Goal: Task Accomplishment & Management: Complete application form

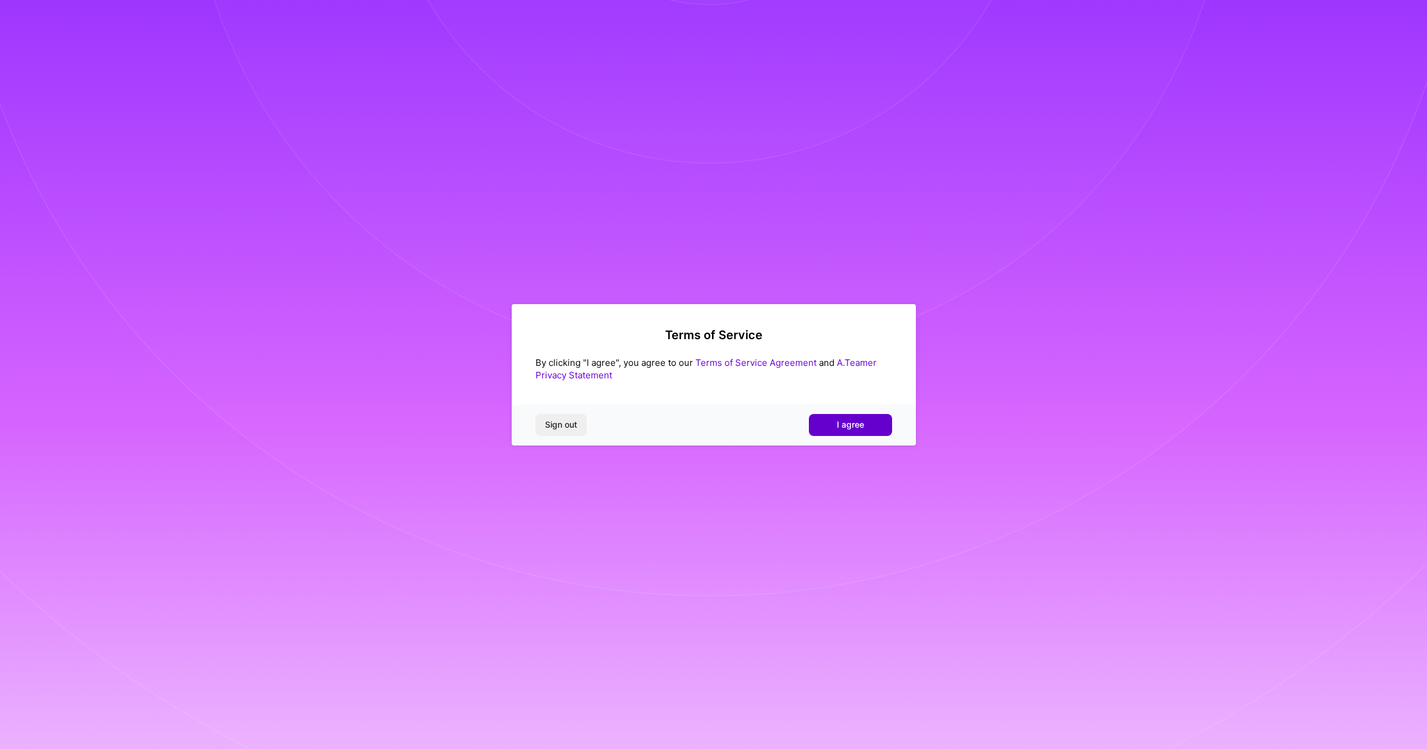
click at [852, 420] on span "I agree" at bounding box center [850, 425] width 27 height 12
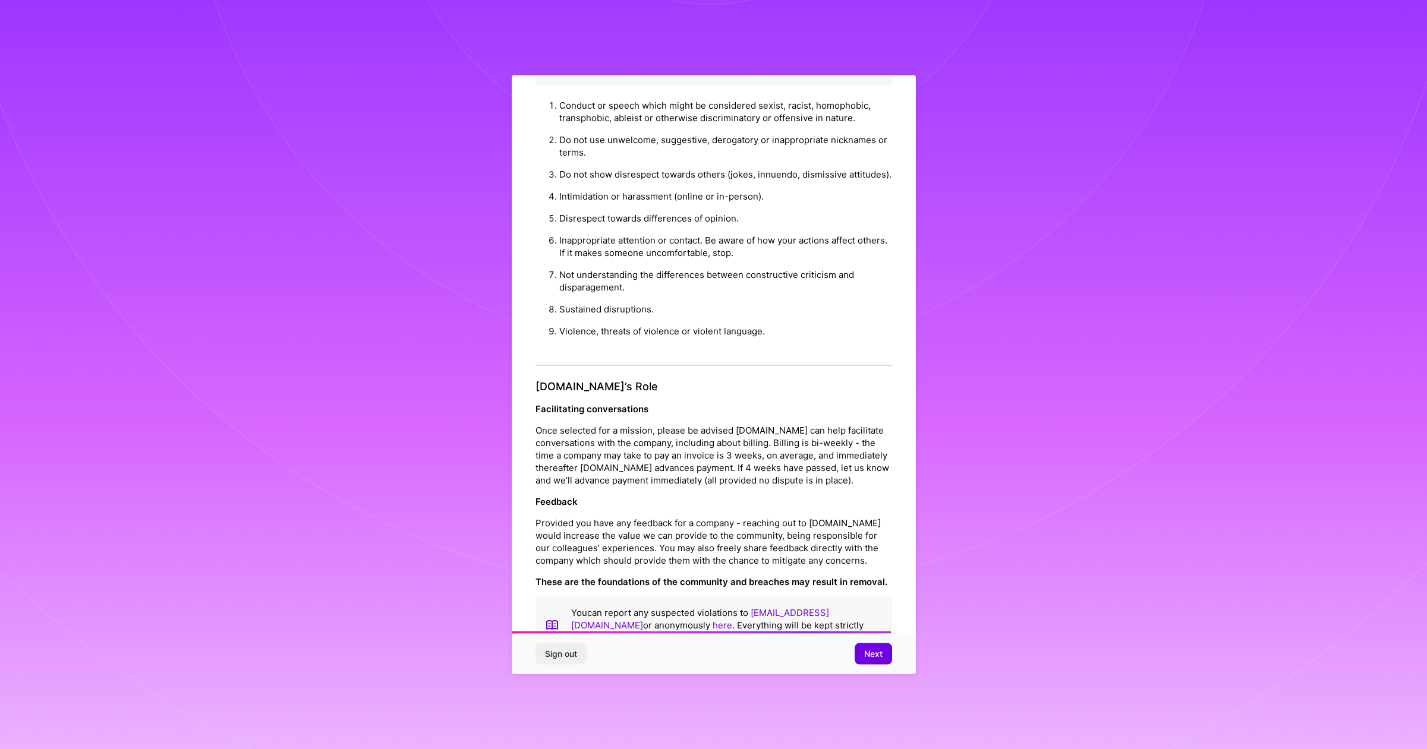
scroll to position [1080, 0]
click at [867, 651] on span "Next" at bounding box center [873, 654] width 18 height 12
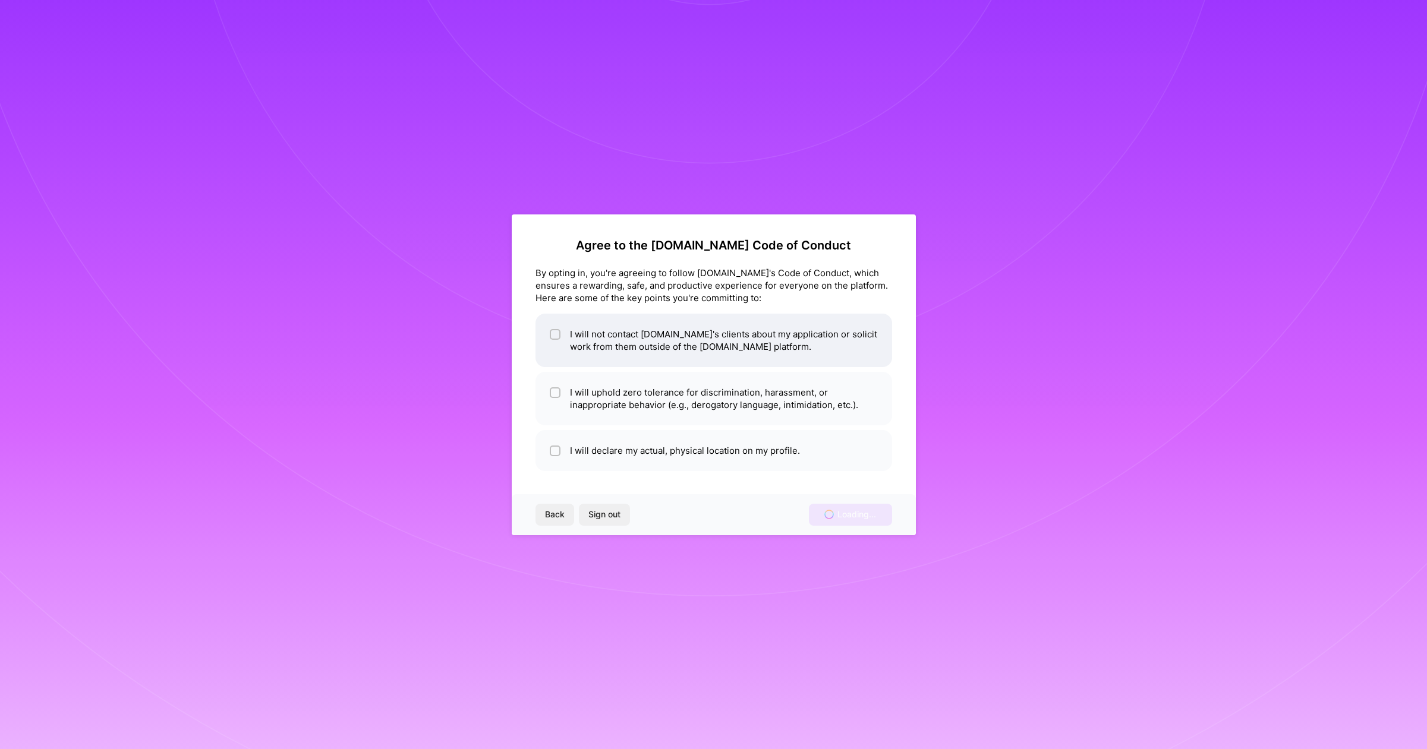
click at [552, 340] on span at bounding box center [555, 340] width 11 height 25
checkbox input "true"
click at [552, 392] on input "checkbox" at bounding box center [556, 393] width 8 height 8
checkbox input "true"
click at [556, 446] on div at bounding box center [555, 451] width 11 height 11
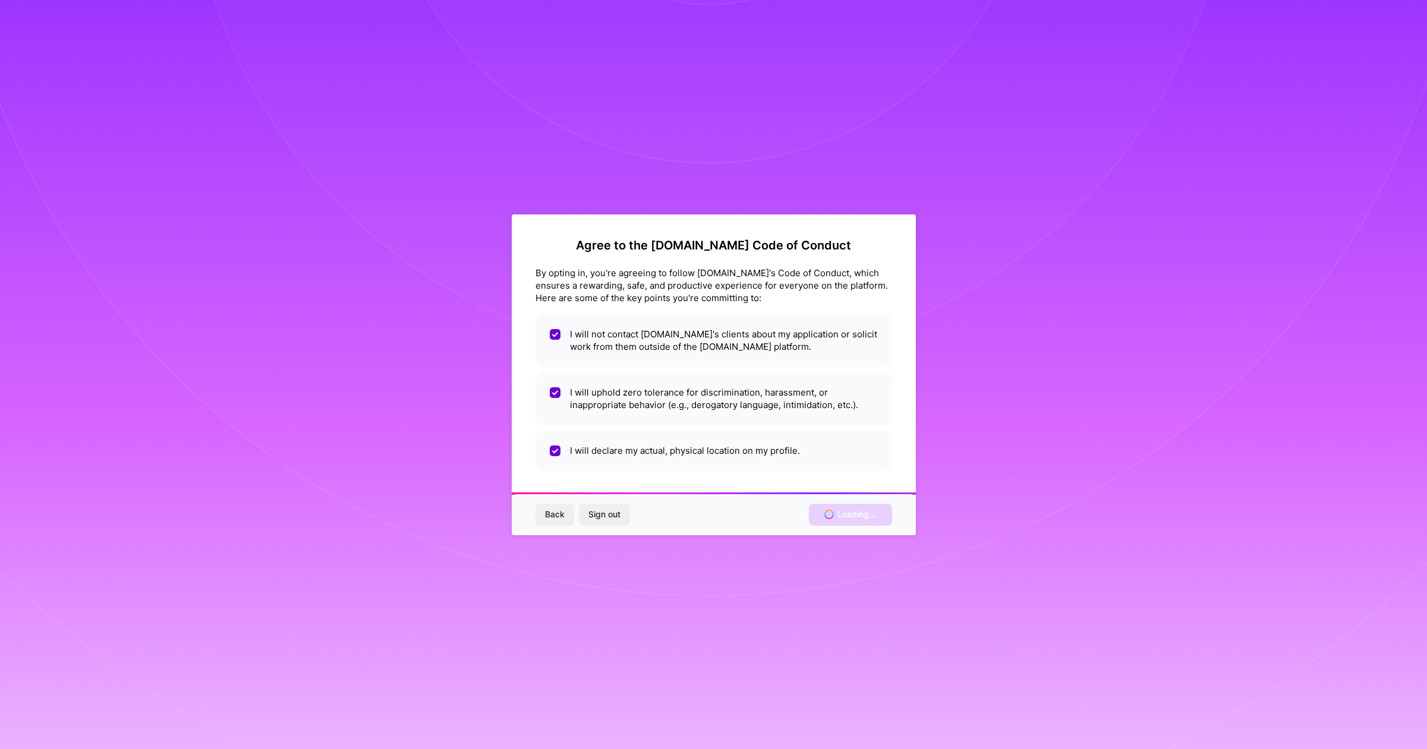
click at [822, 519] on div "Back Sign out Loading..." at bounding box center [714, 514] width 404 height 40
click at [579, 431] on li "I will declare my actual, physical location on my profile." at bounding box center [713, 450] width 357 height 41
checkbox input "false"
click at [572, 399] on li "I will uphold zero tolerance for discrimination, harassment, or inappropriate b…" at bounding box center [713, 398] width 357 height 53
checkbox input "false"
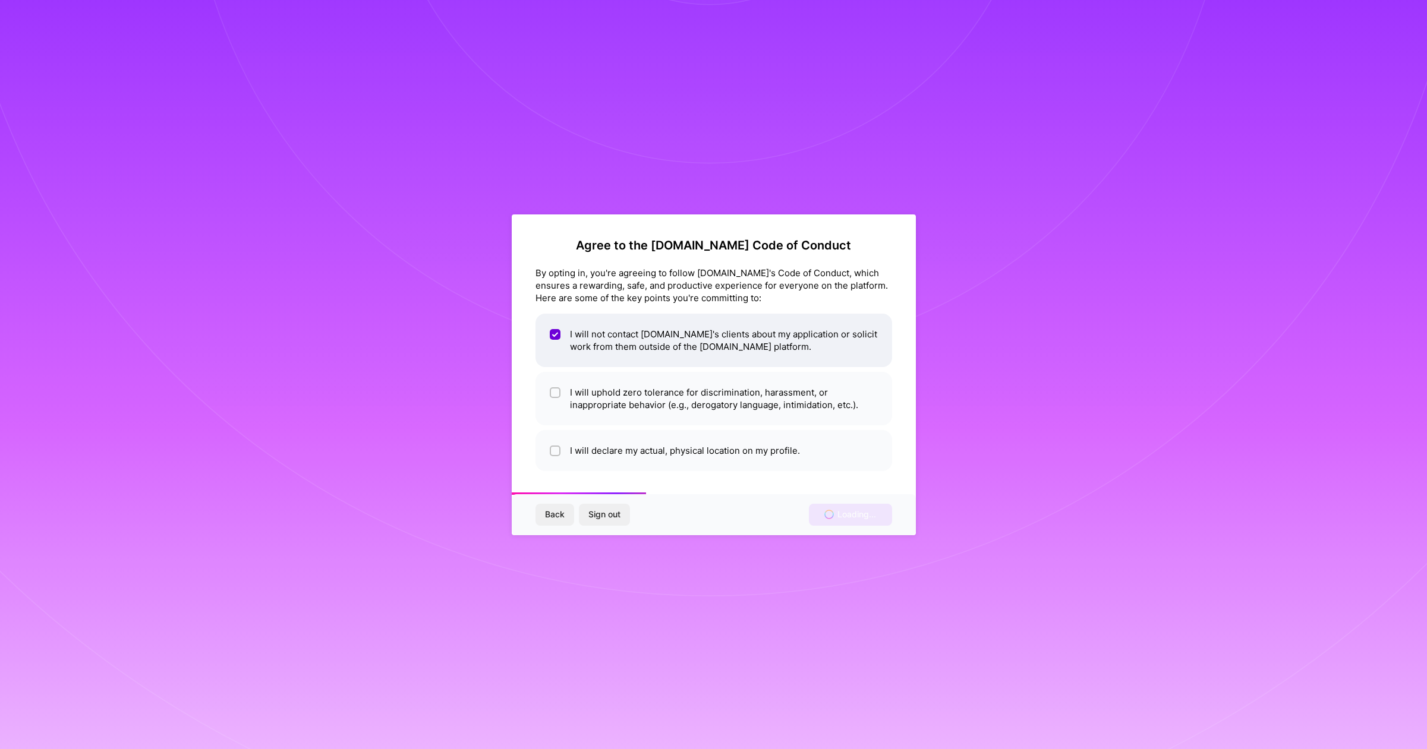
click at [579, 341] on li "I will not contact [DOMAIN_NAME]'s clients about my application or solicit work…" at bounding box center [713, 340] width 357 height 53
drag, startPoint x: 577, startPoint y: 332, endPoint x: 585, endPoint y: 400, distance: 68.2
click at [576, 335] on li "I will not contact [DOMAIN_NAME]'s clients about my application or solicit work…" at bounding box center [713, 340] width 357 height 53
checkbox input "true"
click at [585, 402] on li "I will uphold zero tolerance for discrimination, harassment, or inappropriate b…" at bounding box center [713, 398] width 357 height 53
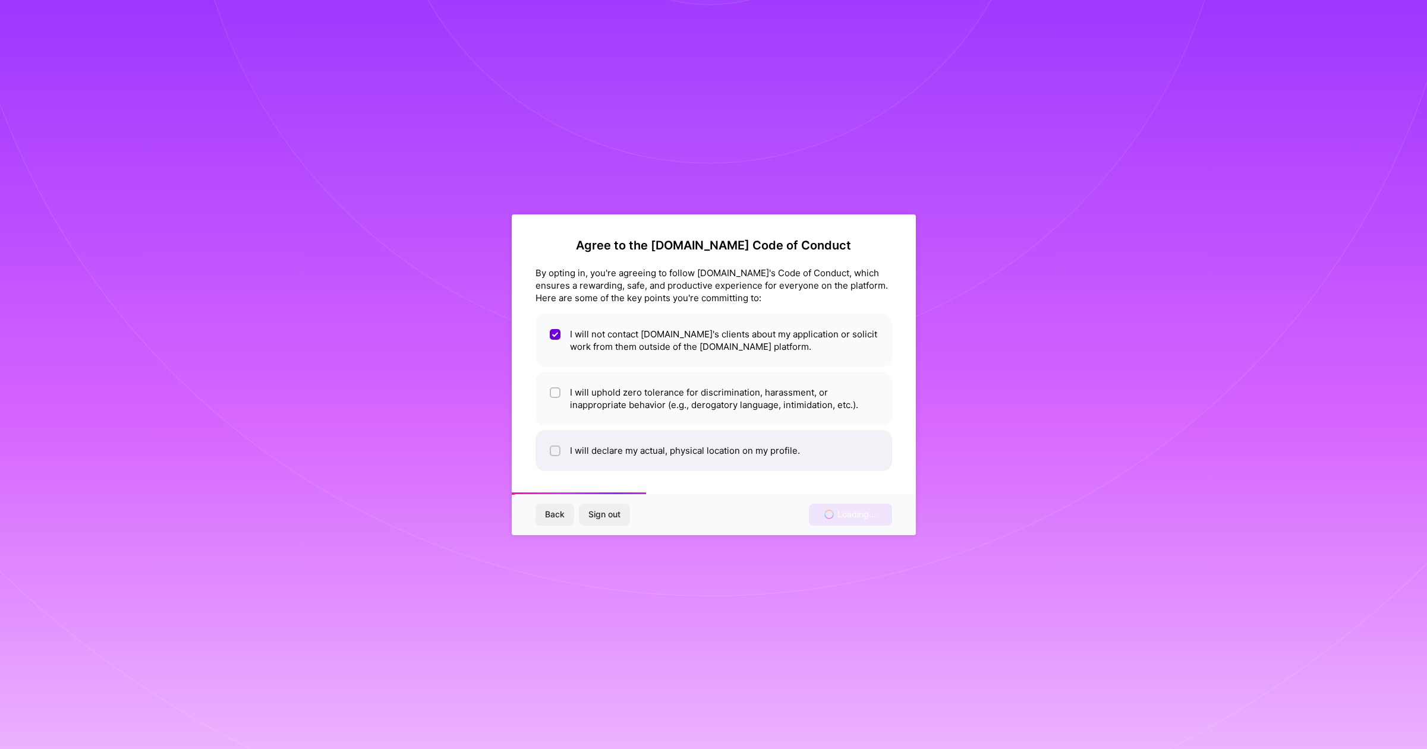
checkbox input "true"
click at [581, 443] on li "I will declare my actual, physical location on my profile." at bounding box center [713, 450] width 357 height 41
checkbox input "true"
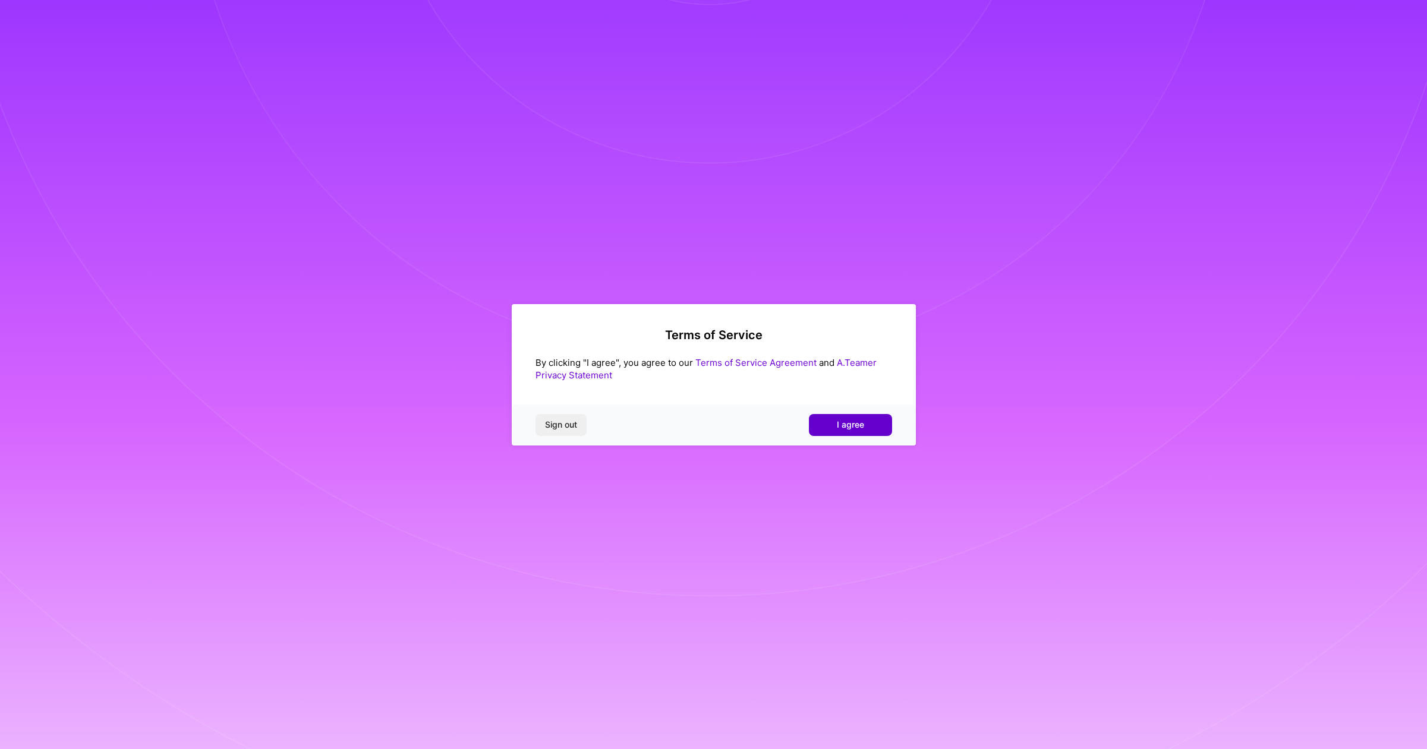
click at [849, 421] on span "I agree" at bounding box center [850, 425] width 27 height 12
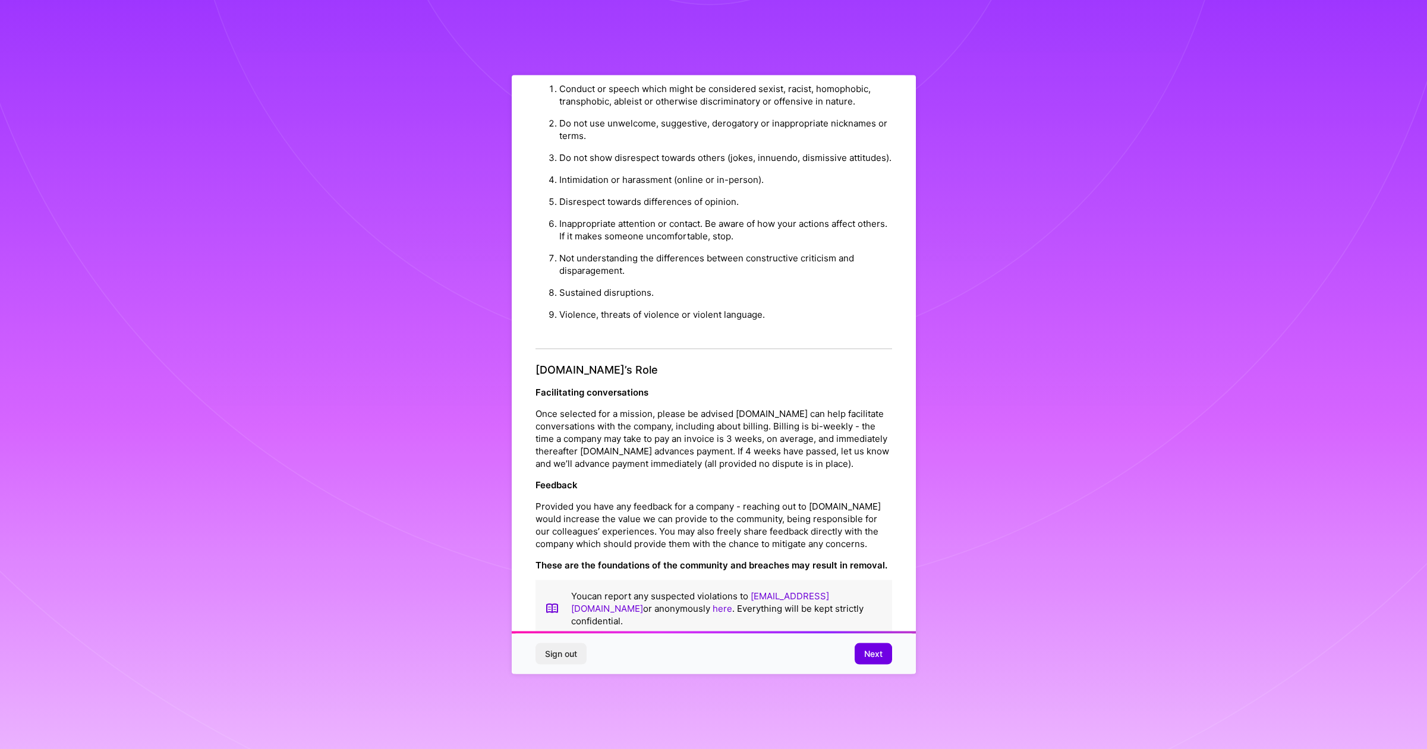
scroll to position [43, 0]
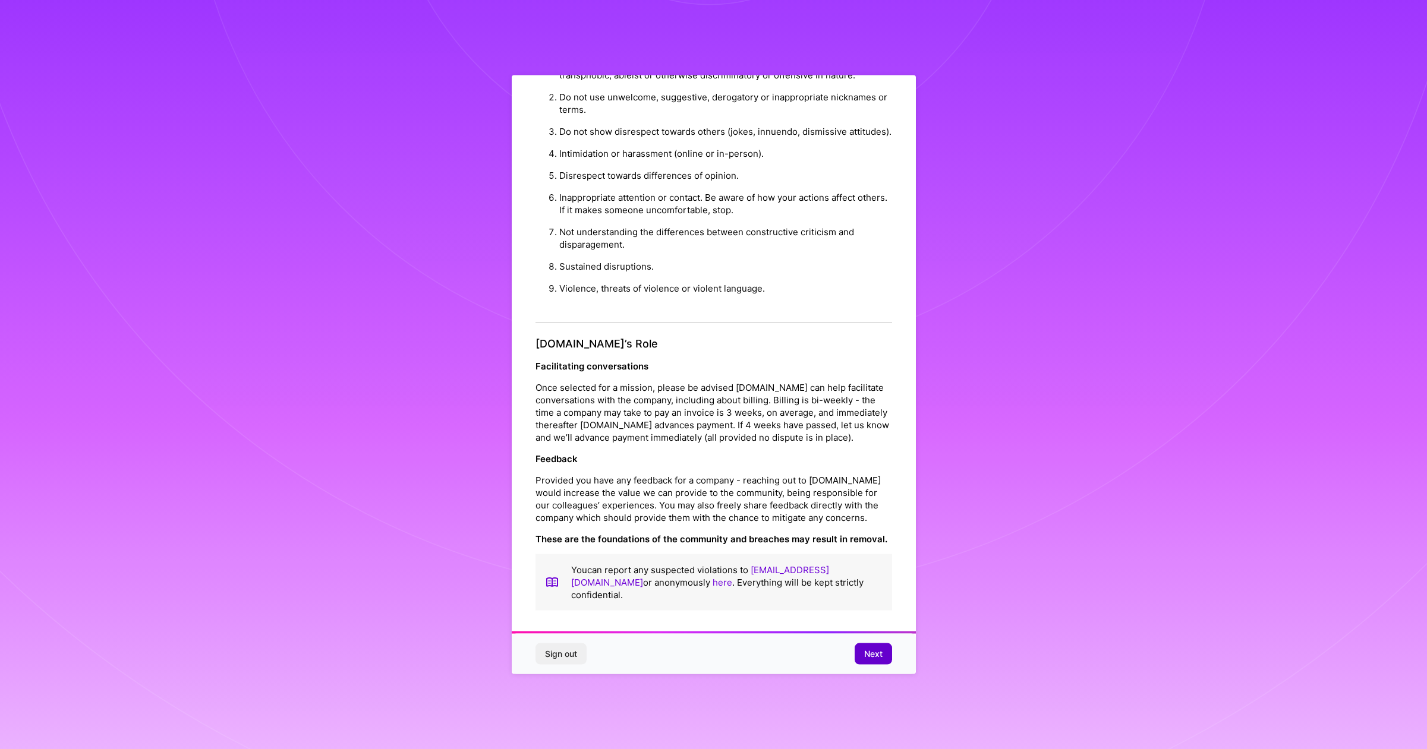
click at [871, 651] on span "Next" at bounding box center [873, 654] width 18 height 12
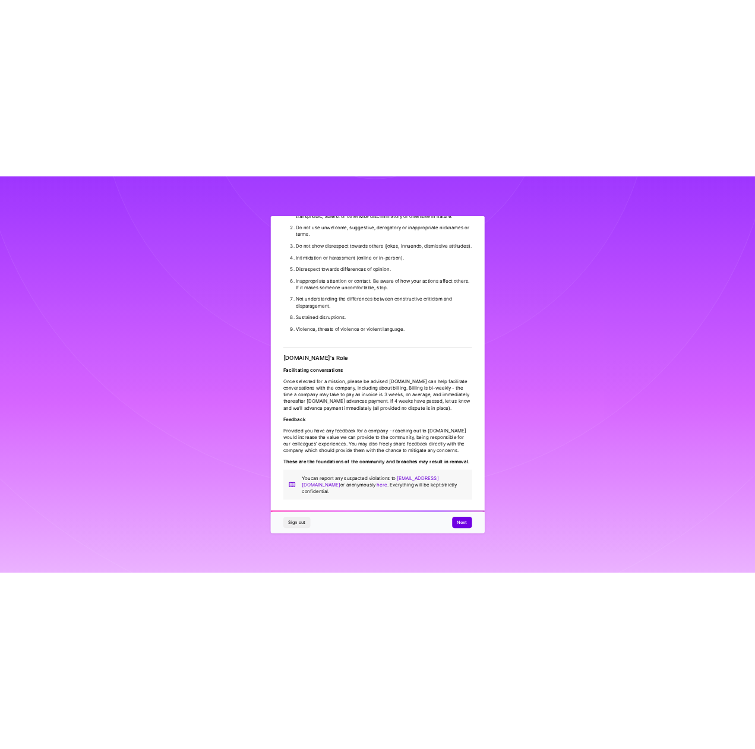
scroll to position [0, 0]
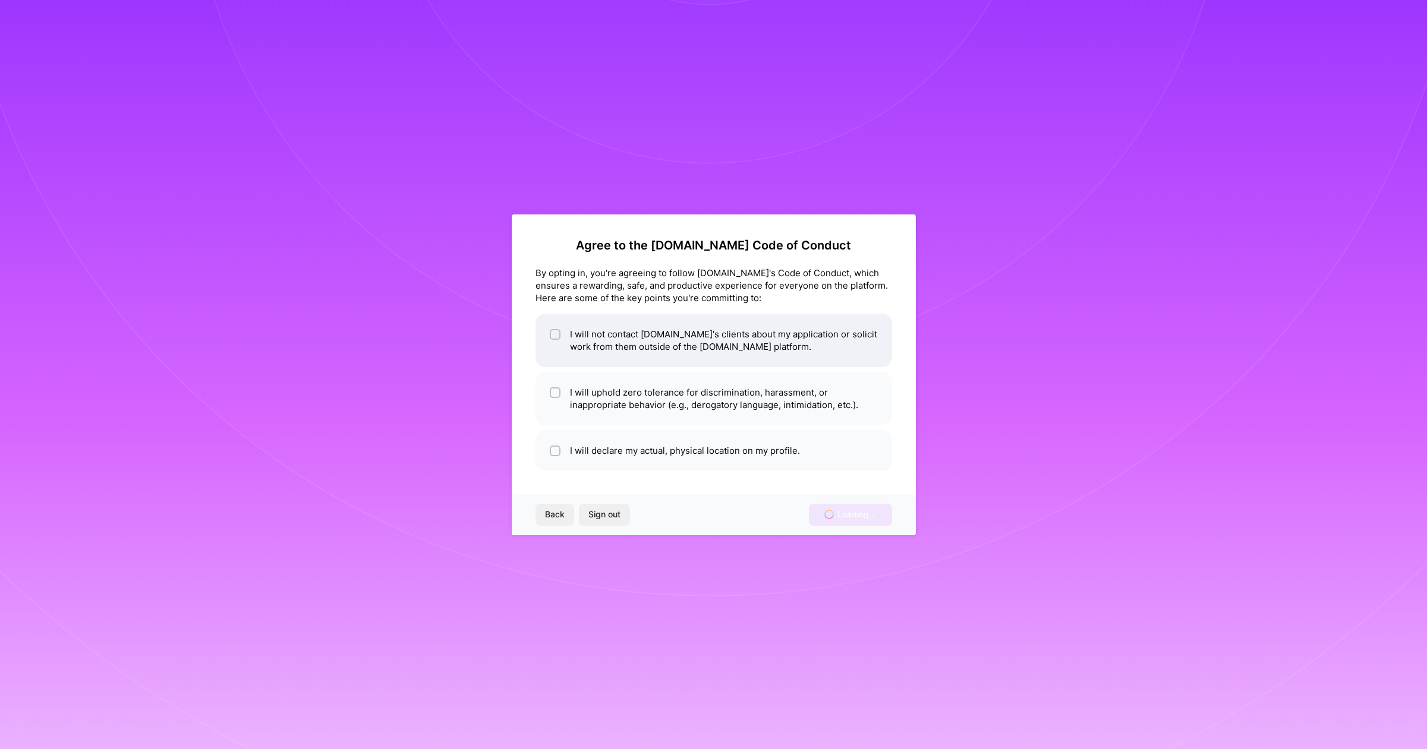
click at [568, 339] on li "I will not contact [DOMAIN_NAME]'s clients about my application or solicit work…" at bounding box center [713, 340] width 357 height 53
checkbox input "true"
drag, startPoint x: 557, startPoint y: 393, endPoint x: 552, endPoint y: 409, distance: 16.4
click at [557, 394] on input "checkbox" at bounding box center [556, 393] width 8 height 8
checkbox input "true"
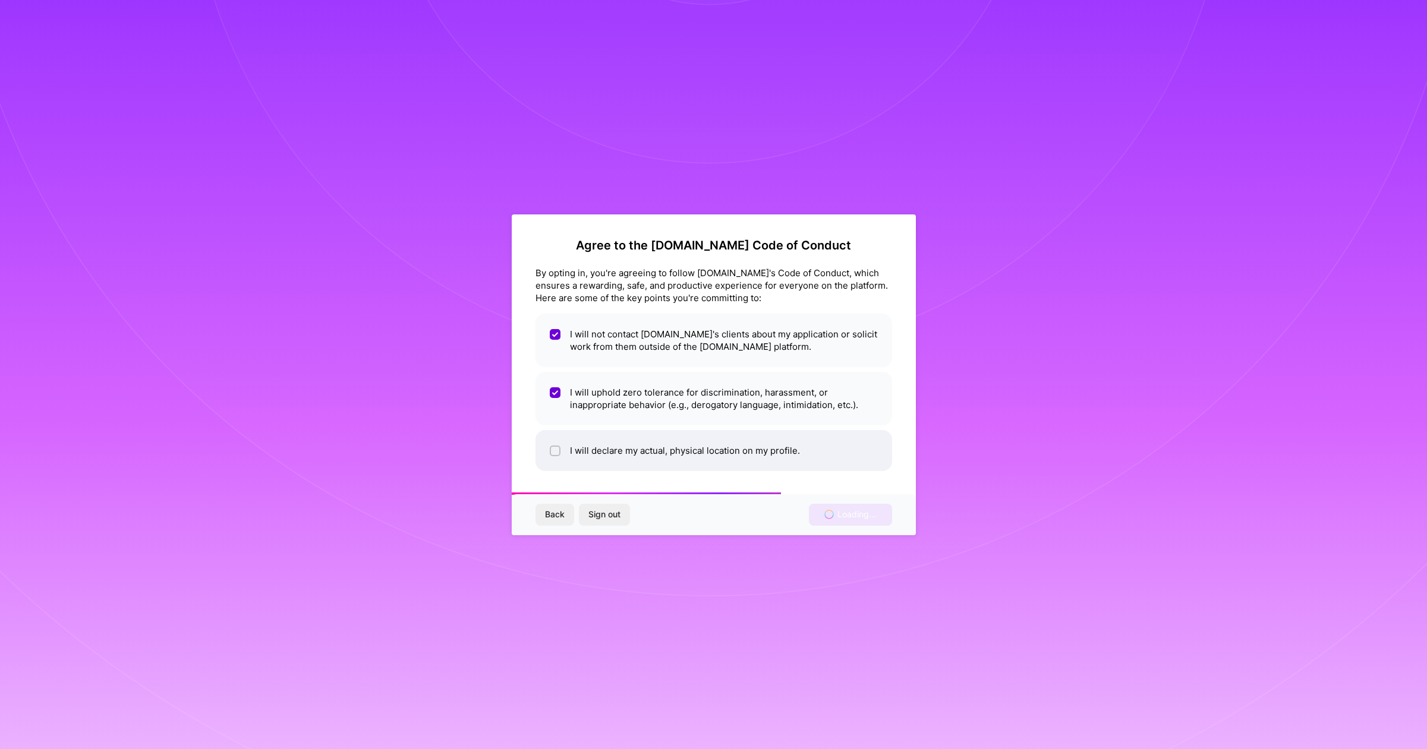
click at [550, 447] on div at bounding box center [555, 451] width 11 height 11
checkbox input "true"
click at [833, 521] on div "Back Sign out Loading..." at bounding box center [714, 514] width 404 height 40
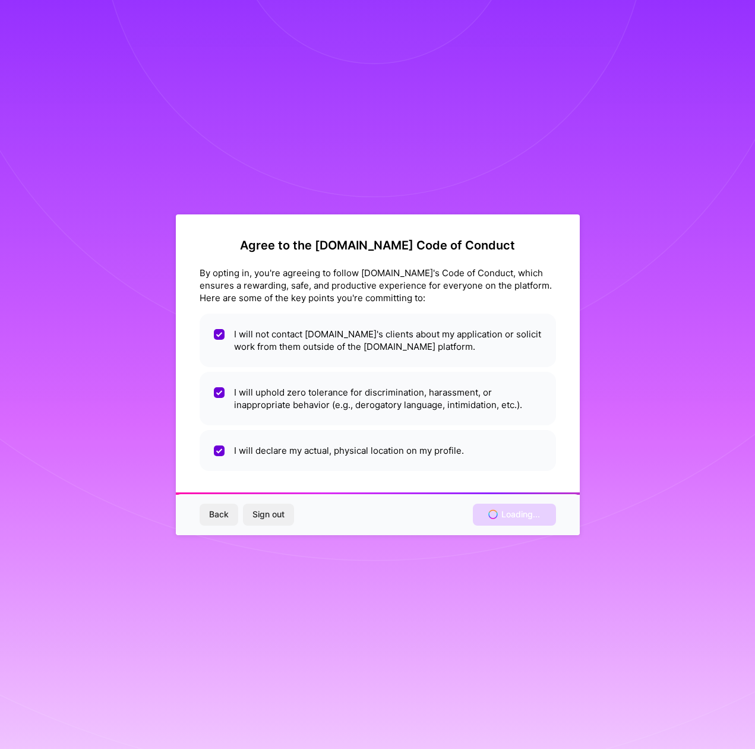
click at [500, 512] on div "Back Sign out Loading..." at bounding box center [378, 514] width 404 height 40
drag, startPoint x: 500, startPoint y: 512, endPoint x: 270, endPoint y: 512, distance: 230.6
click at [496, 512] on div "Back Sign out Loading..." at bounding box center [378, 514] width 404 height 40
click at [225, 512] on span "Back" at bounding box center [219, 515] width 20 height 12
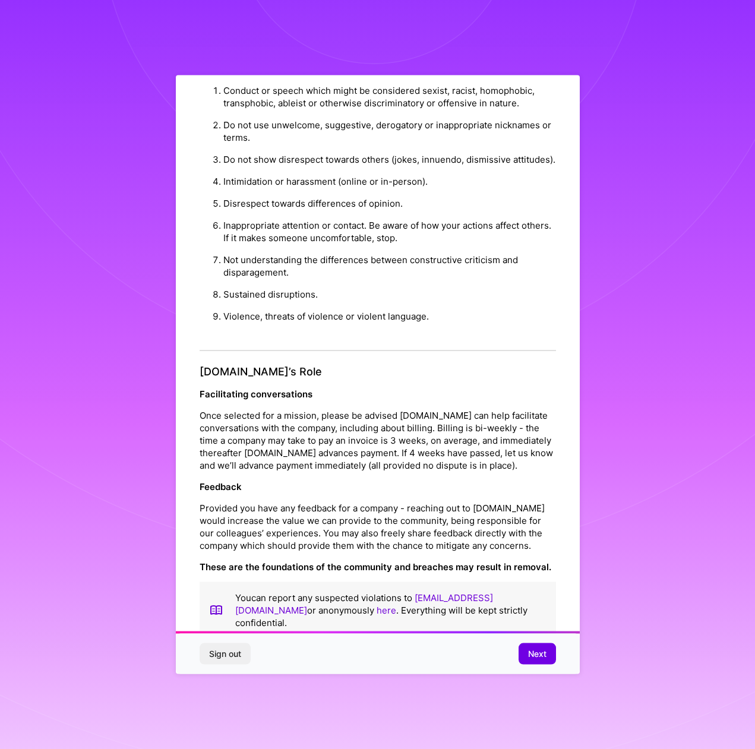
scroll to position [43, 0]
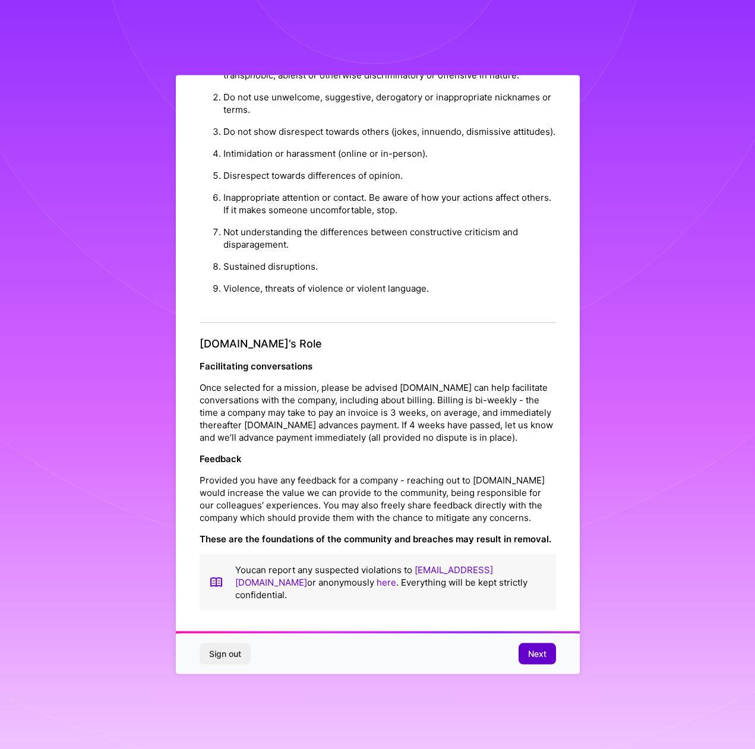
click at [538, 659] on span "Next" at bounding box center [537, 654] width 18 height 12
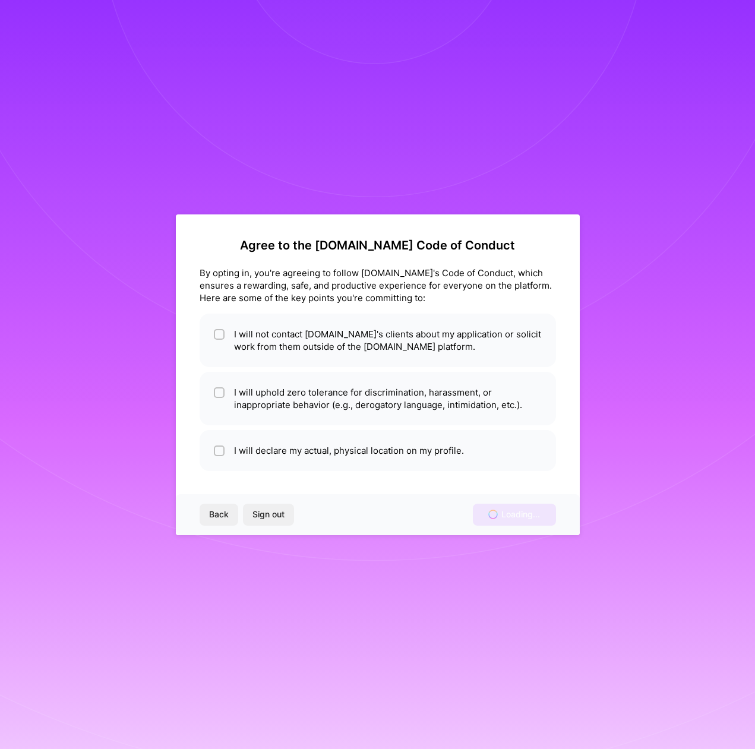
scroll to position [0, 0]
click at [265, 519] on span "Sign out" at bounding box center [269, 515] width 32 height 12
click at [270, 515] on span "Sign out" at bounding box center [269, 515] width 32 height 12
click at [206, 179] on div "Agree to the [DOMAIN_NAME] Code of Conduct By opting in, you're agreeing to fol…" at bounding box center [377, 374] width 755 height 749
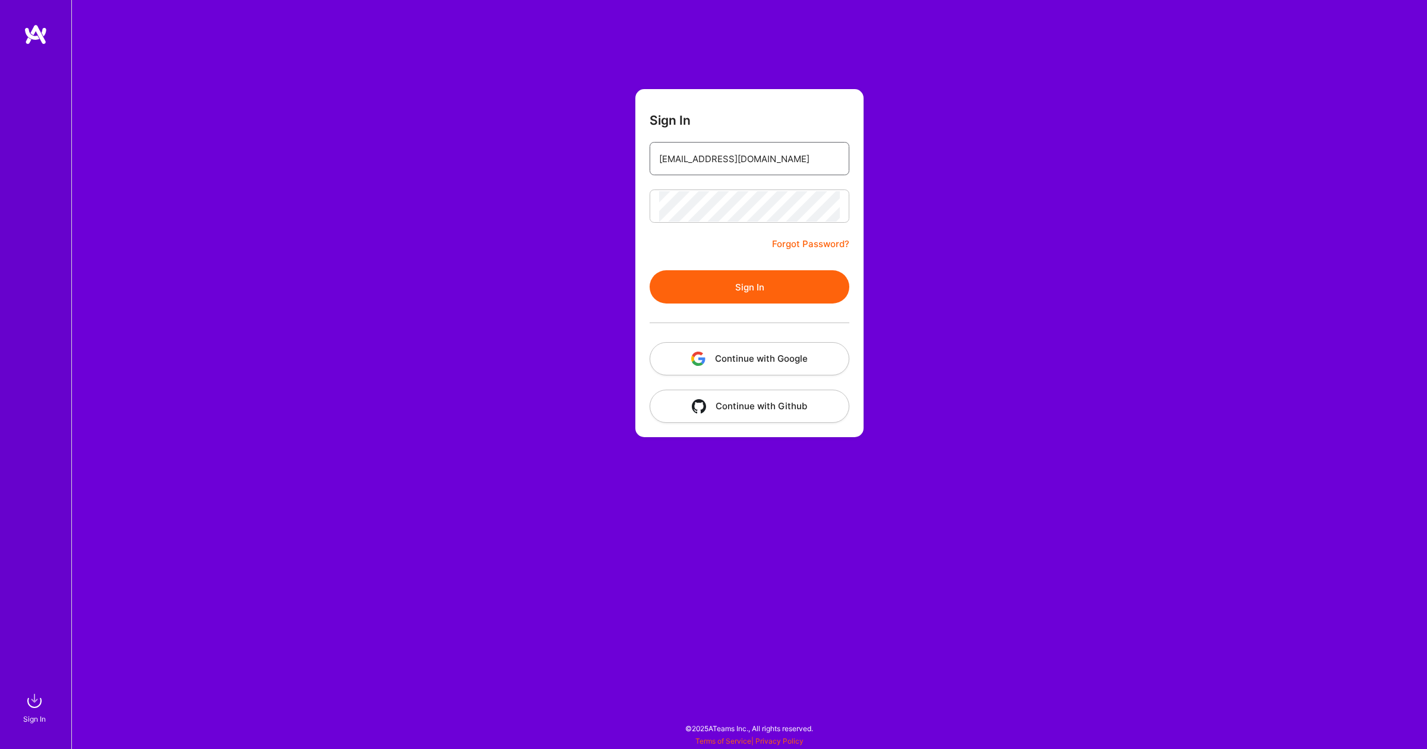
click at [699, 156] on input "echen25@my.centennialcollege.ca" at bounding box center [749, 159] width 181 height 30
type input "edward.chen92@gmail.com"
click at [707, 305] on div at bounding box center [750, 323] width 200 height 39
click at [718, 288] on button "Sign In" at bounding box center [750, 286] width 200 height 33
drag, startPoint x: 723, startPoint y: 364, endPoint x: 659, endPoint y: 410, distance: 78.3
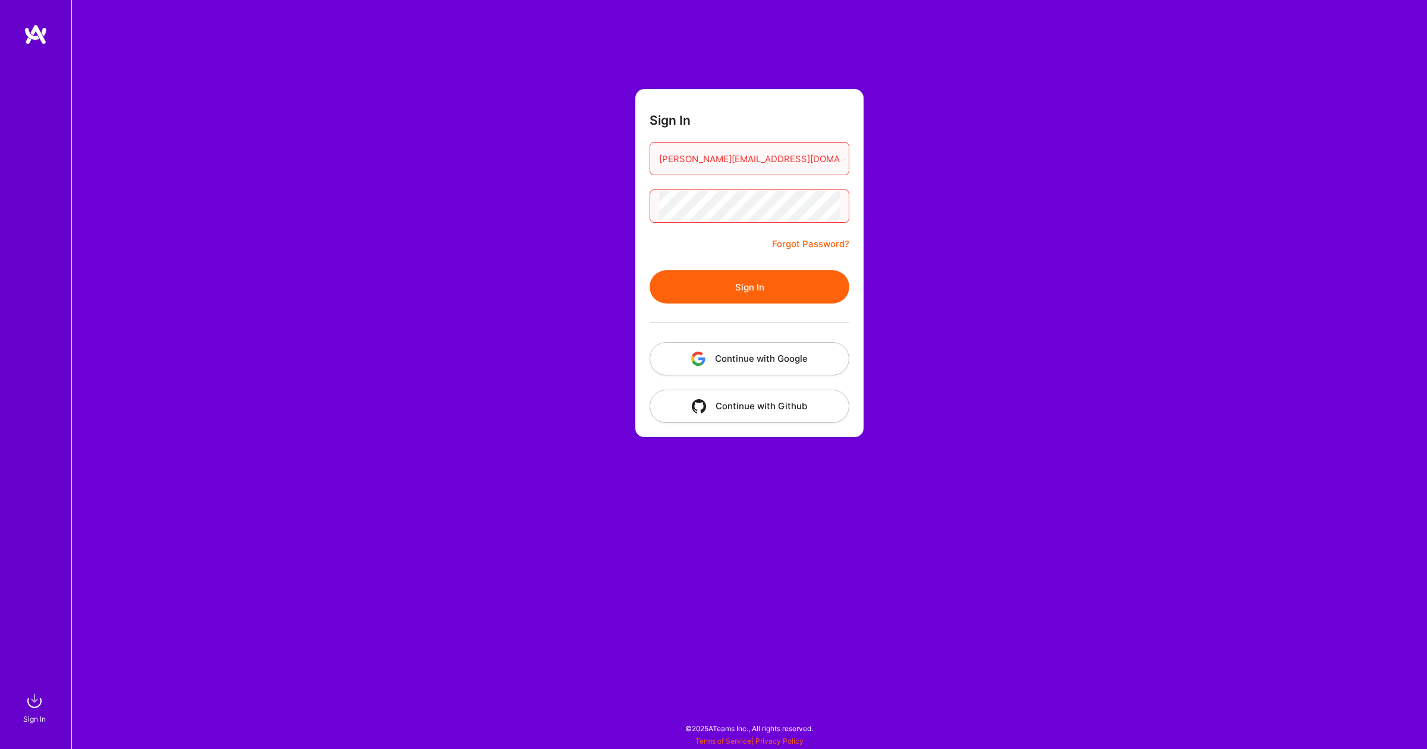
click at [531, 367] on div "Sign In edward.chen92@gmail.com Forgot Password? Sign In Continue with Google C…" at bounding box center [748, 374] width 1355 height 749
click at [717, 412] on button "Continue with Github" at bounding box center [750, 406] width 200 height 33
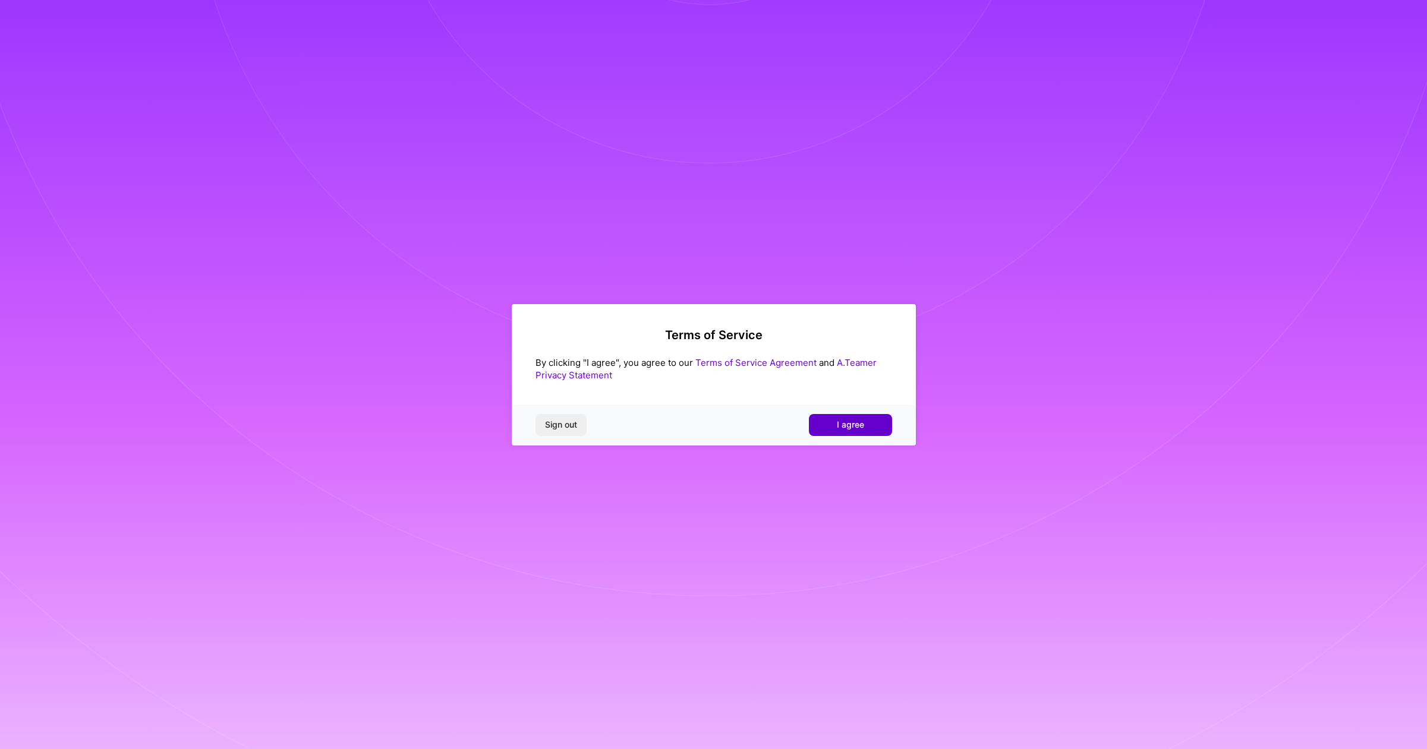
click at [849, 425] on span "I agree" at bounding box center [850, 425] width 27 height 12
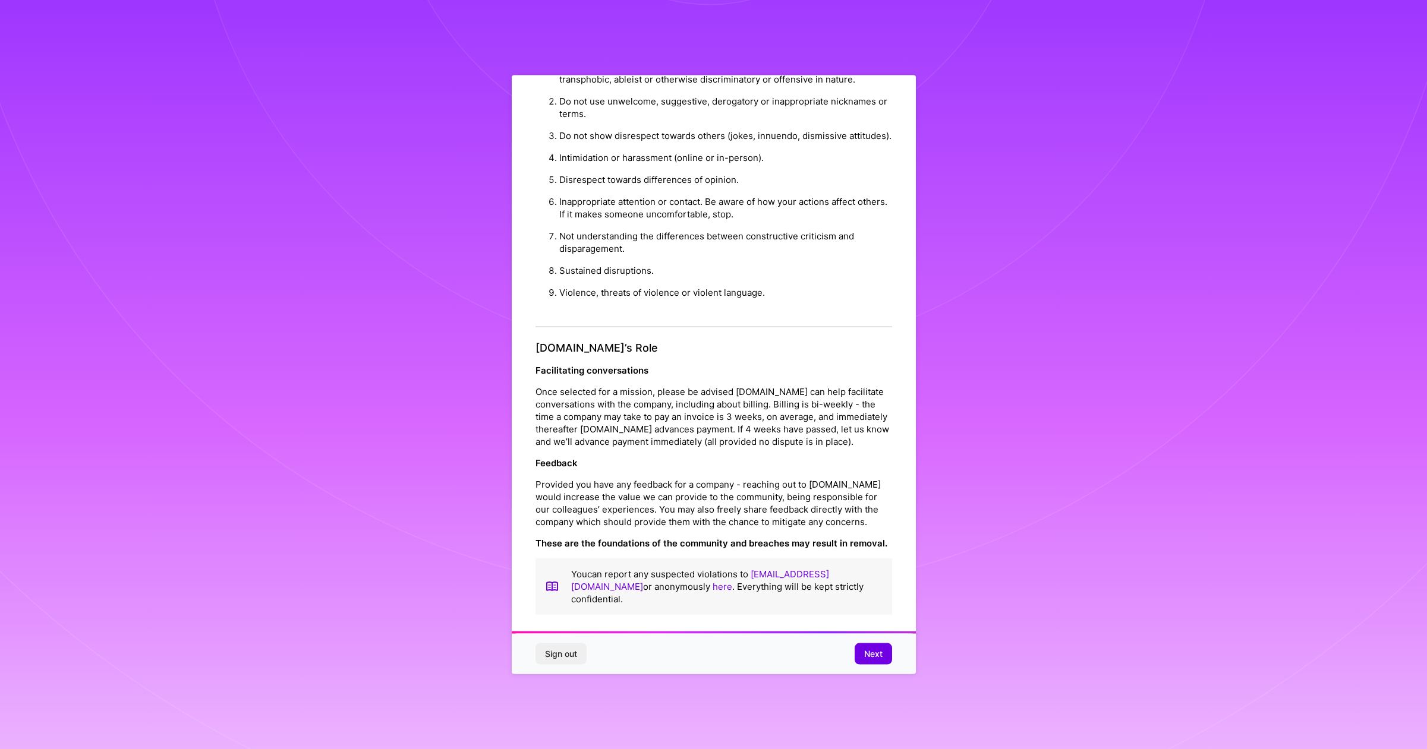
scroll to position [43, 0]
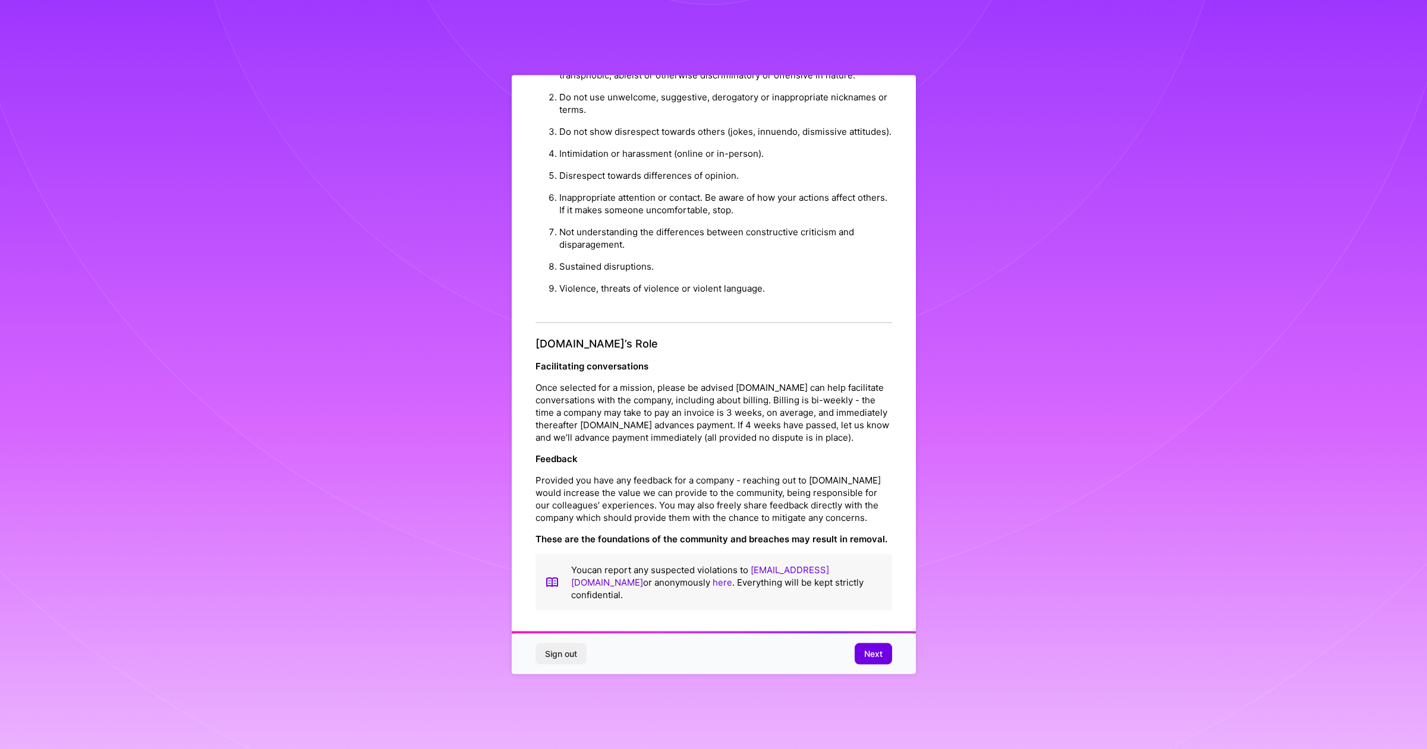
click at [874, 648] on span "Next" at bounding box center [873, 654] width 18 height 12
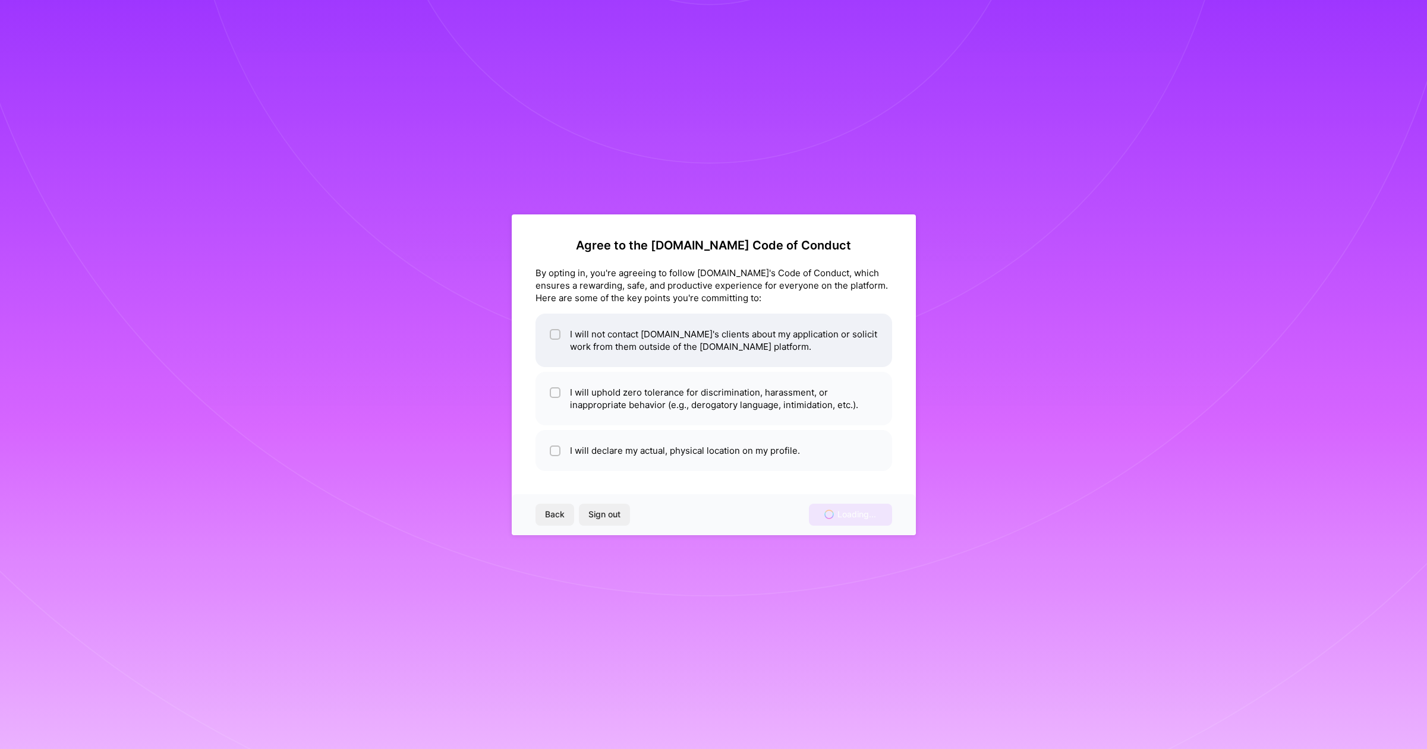
click at [560, 337] on li "I will not contact [DOMAIN_NAME]'s clients about my application or solicit work…" at bounding box center [713, 340] width 357 height 53
checkbox input "true"
click at [564, 384] on li "I will uphold zero tolerance for discrimination, harassment, or inappropriate b…" at bounding box center [713, 398] width 357 height 53
checkbox input "true"
click at [561, 437] on li "I will declare my actual, physical location on my profile." at bounding box center [713, 450] width 357 height 41
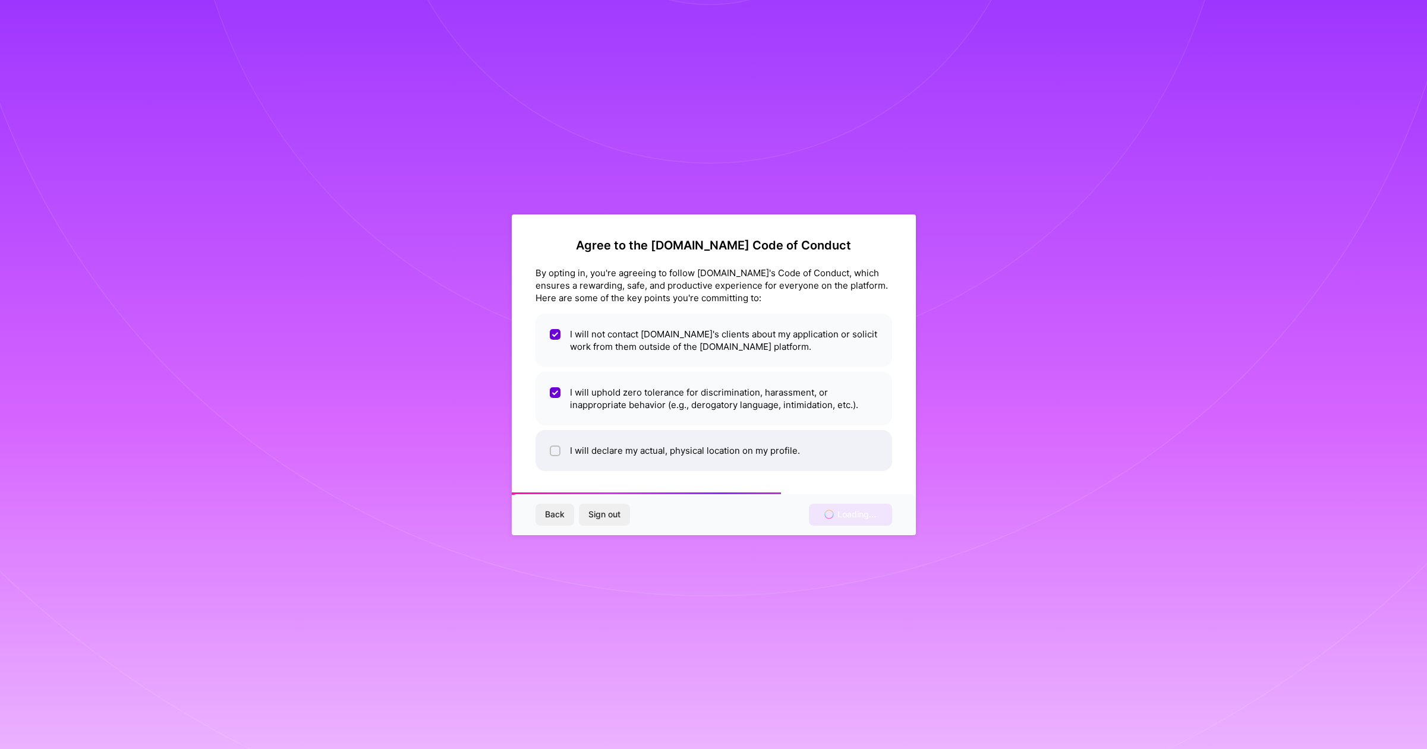
checkbox input "true"
click at [837, 516] on div "Back Sign out Loading..." at bounding box center [714, 514] width 404 height 40
click at [853, 516] on div "Back Sign out Loading..." at bounding box center [714, 514] width 404 height 40
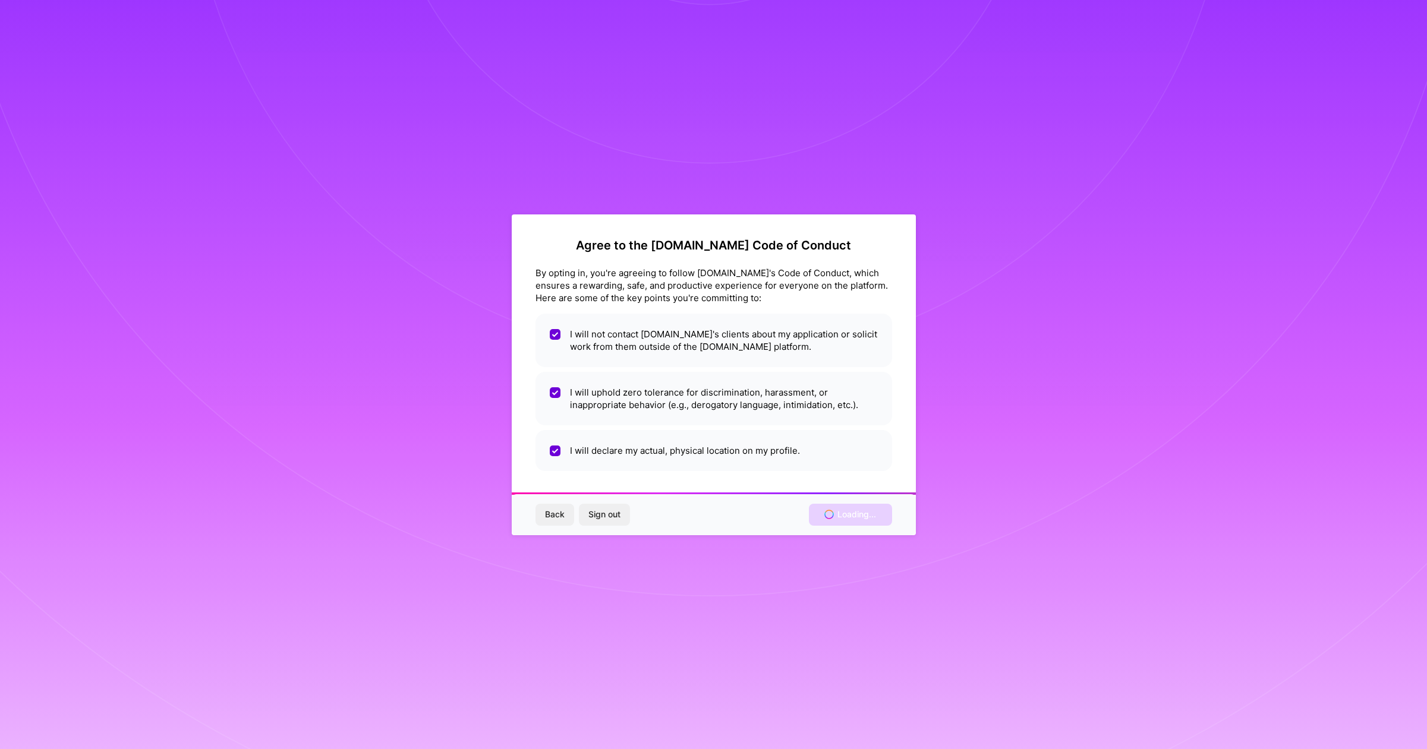
drag, startPoint x: 339, startPoint y: 351, endPoint x: 412, endPoint y: 399, distance: 87.4
click at [343, 352] on div "Agree to the [DOMAIN_NAME] Code of Conduct By opting in, you're agreeing to fol…" at bounding box center [713, 374] width 1427 height 749
